Goal: Task Accomplishment & Management: Complete application form

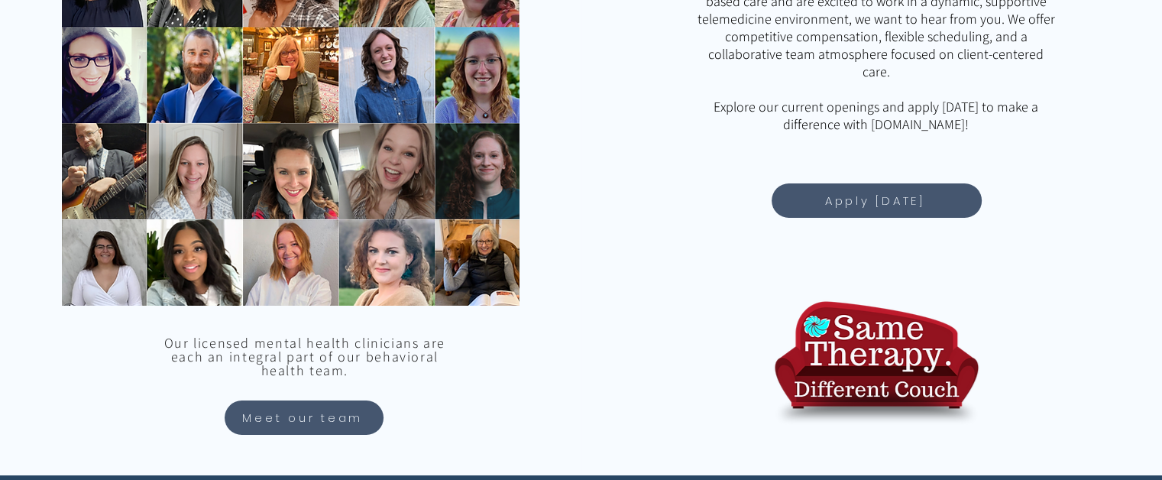
scroll to position [1346, 0]
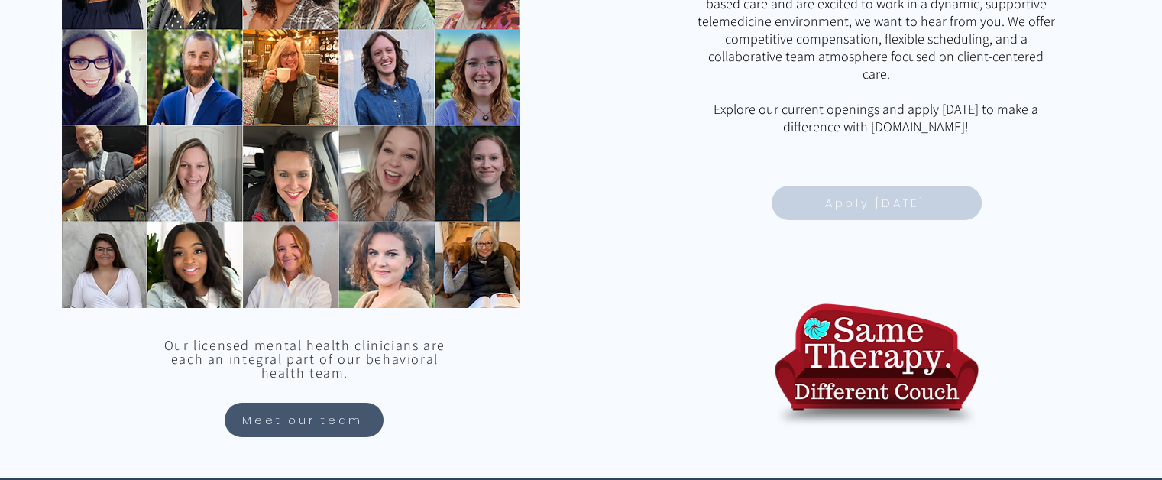
click at [868, 200] on span "Apply [DATE]" at bounding box center [875, 203] width 100 height 18
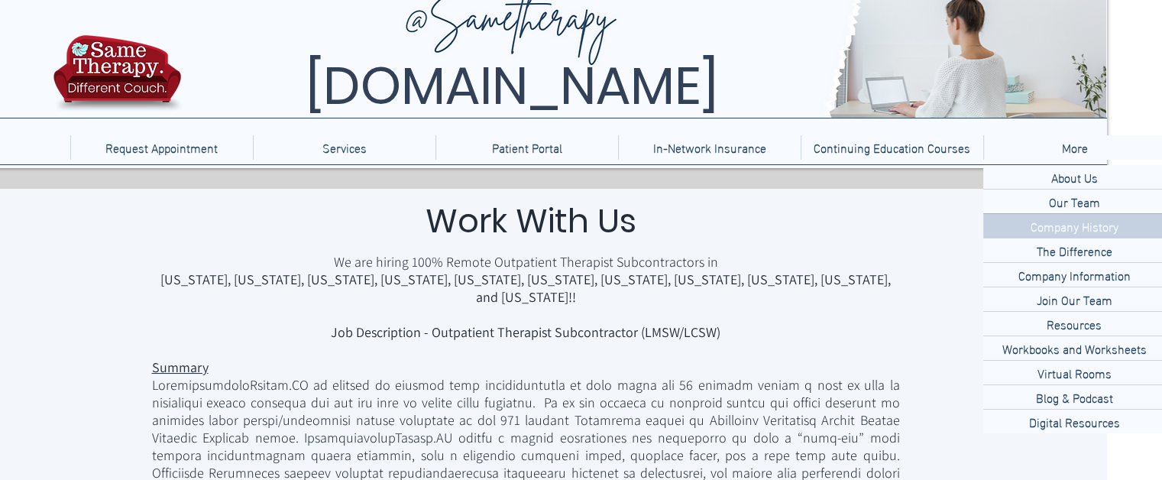
scroll to position [21, 58]
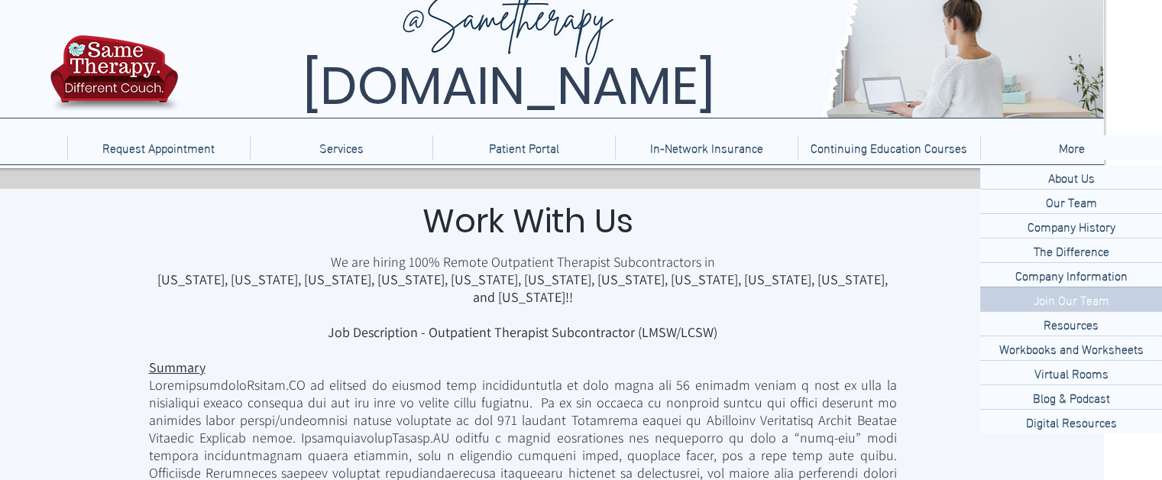
click at [1066, 307] on p "Join Our Team" at bounding box center [1071, 299] width 88 height 24
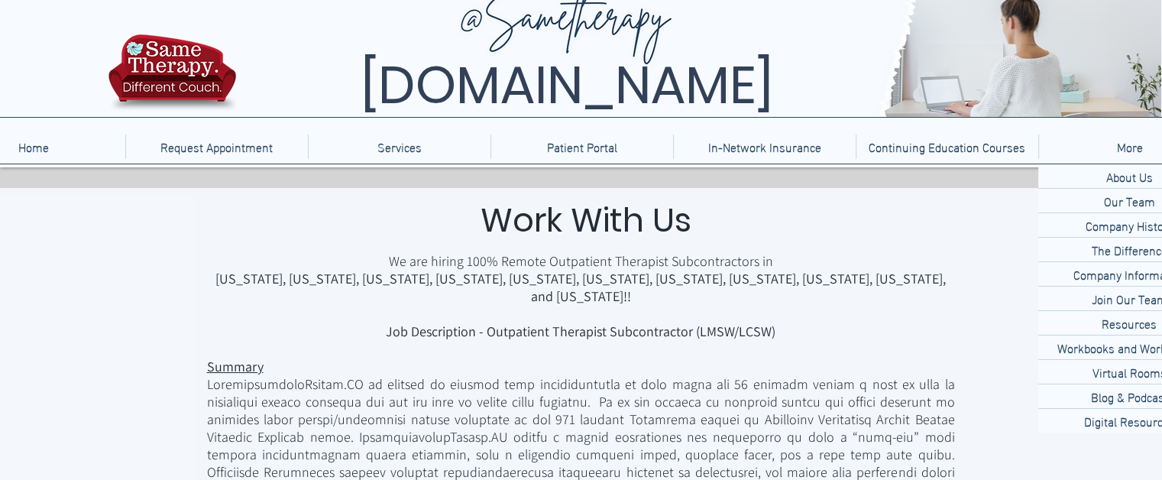
scroll to position [0, 0]
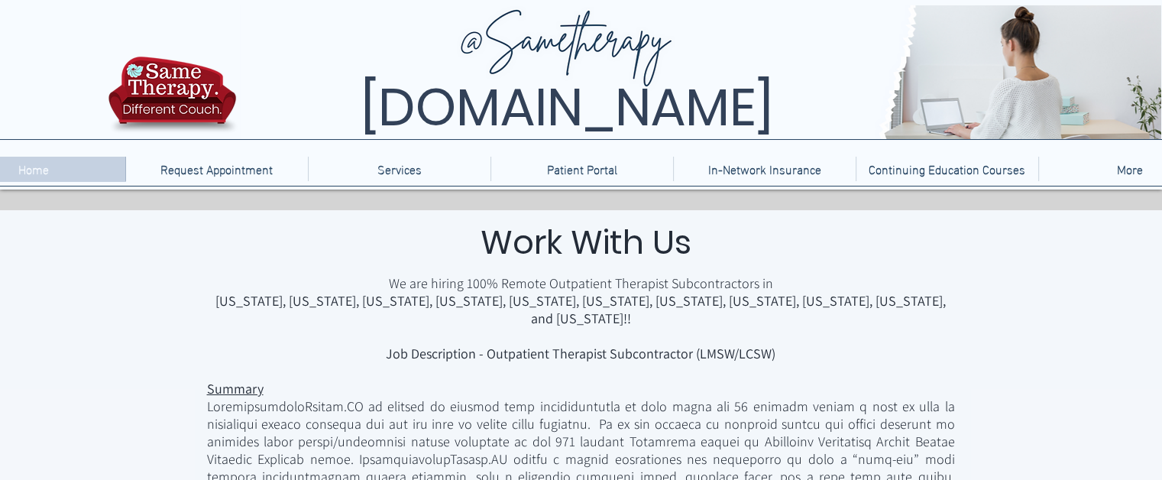
click at [70, 165] on div "Home" at bounding box center [34, 169] width 176 height 24
